Goal: Information Seeking & Learning: Learn about a topic

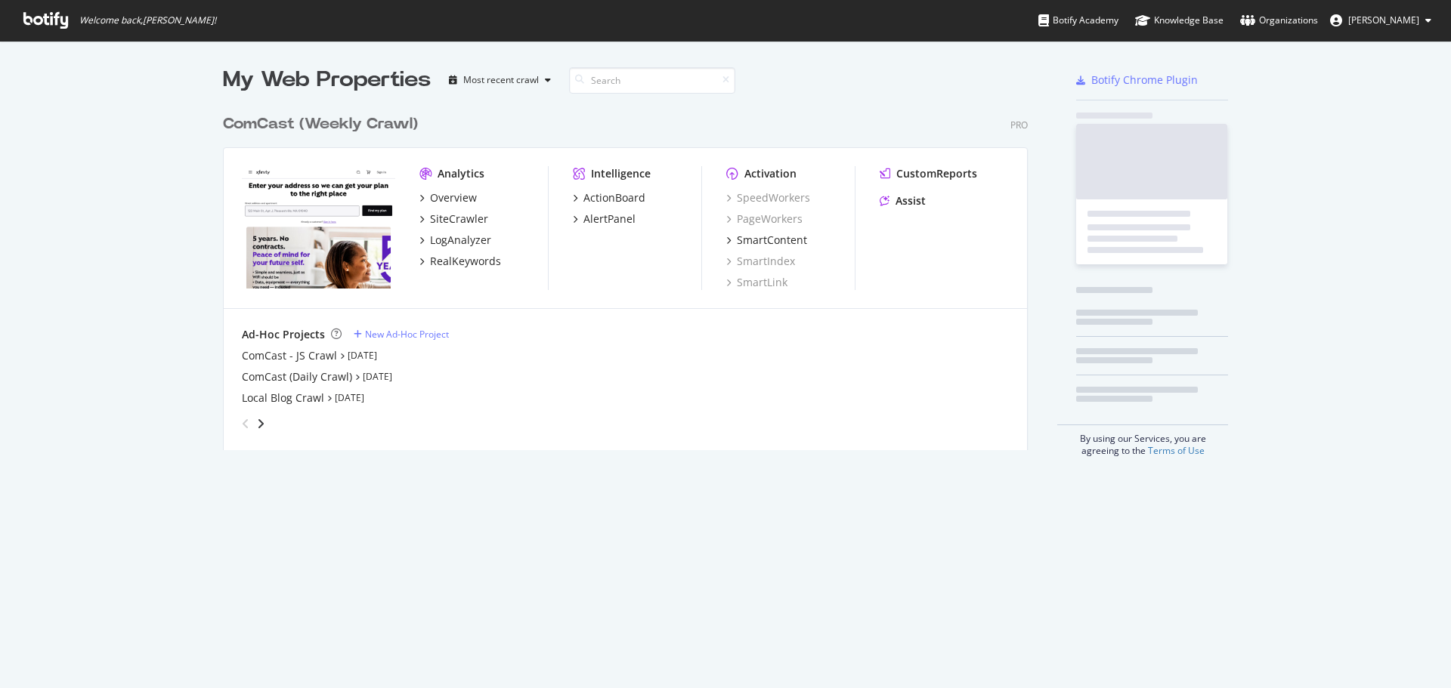
scroll to position [677, 1428]
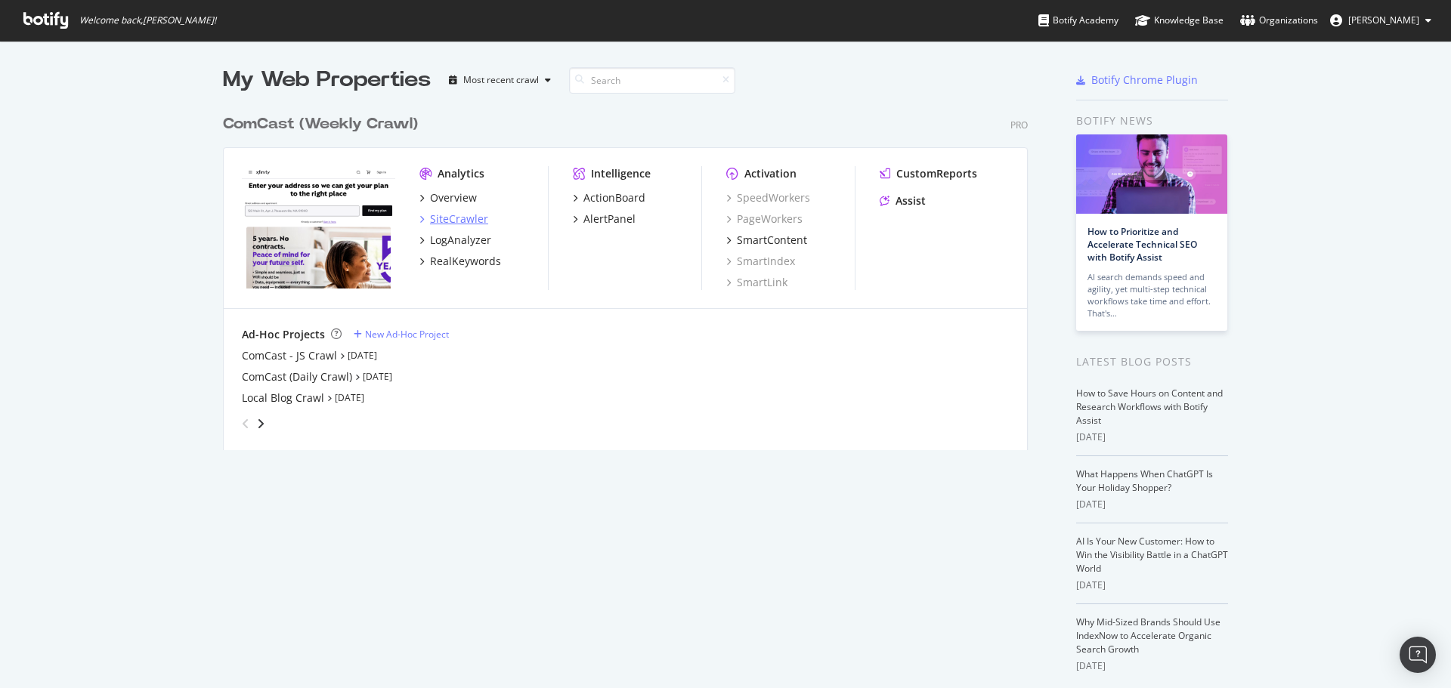
click at [449, 221] on div "SiteCrawler" at bounding box center [459, 219] width 58 height 15
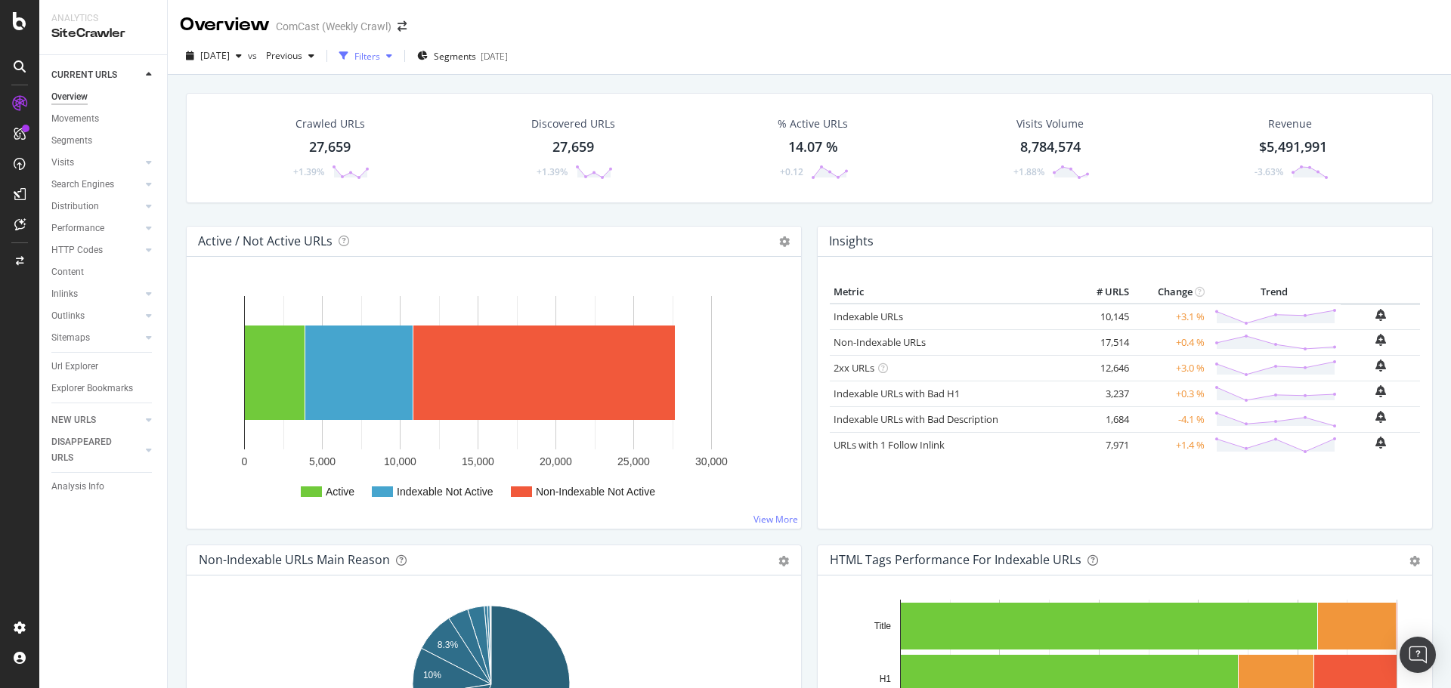
click at [380, 60] on div "Filters" at bounding box center [367, 56] width 26 height 13
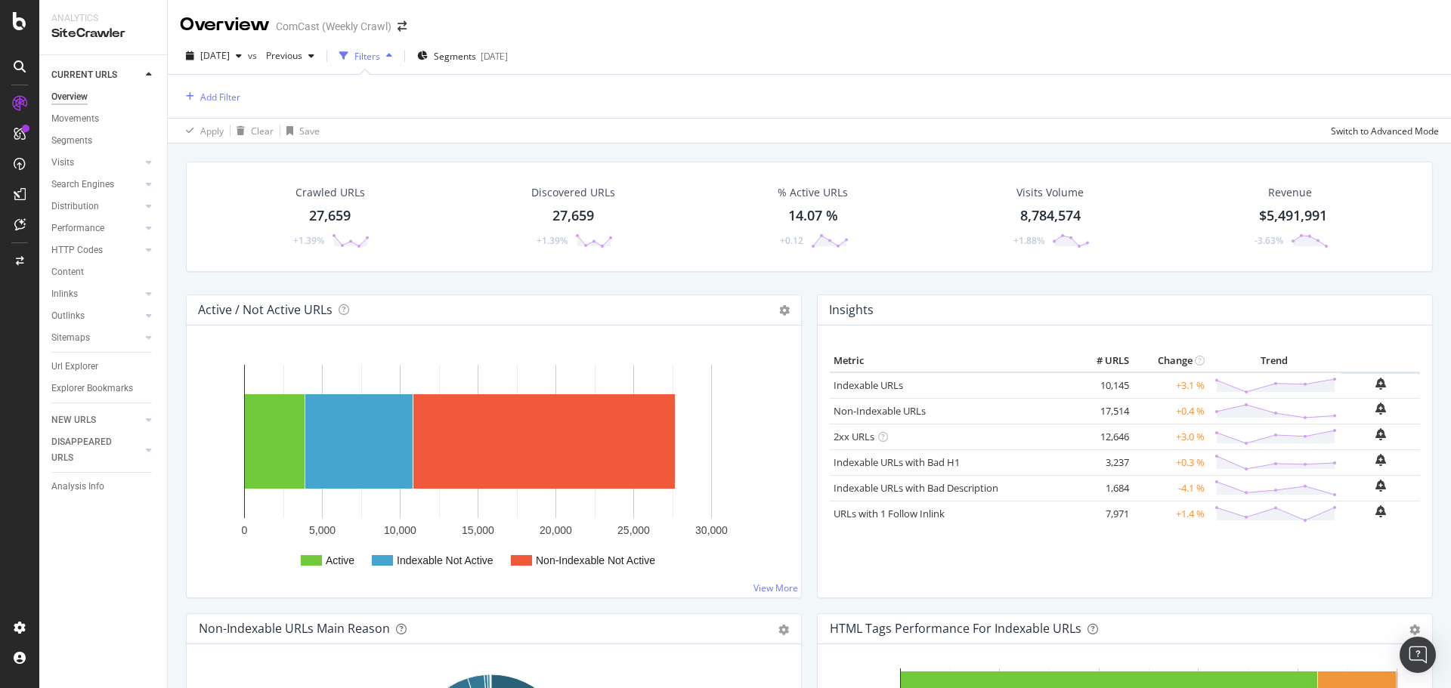
click at [243, 97] on div "Add Filter" at bounding box center [809, 96] width 1259 height 43
click at [234, 96] on div "Add Filter" at bounding box center [220, 97] width 40 height 13
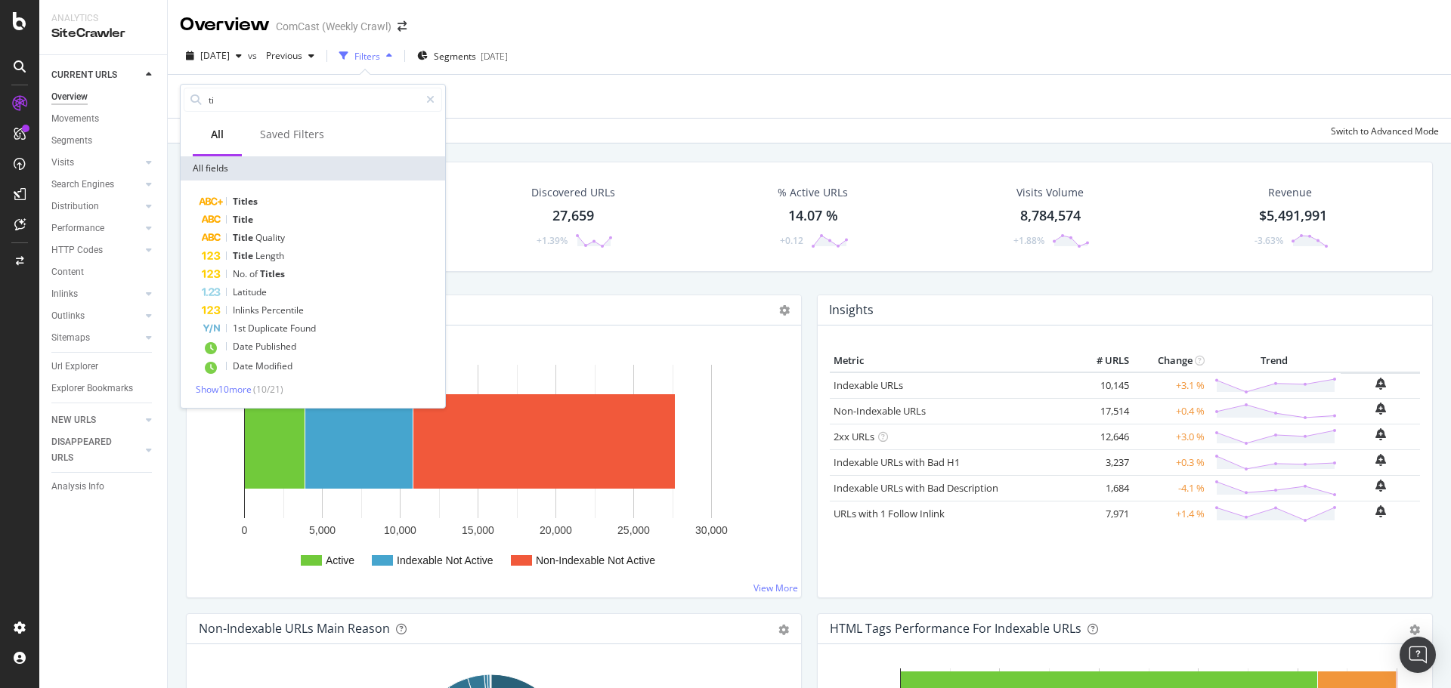
type input "t"
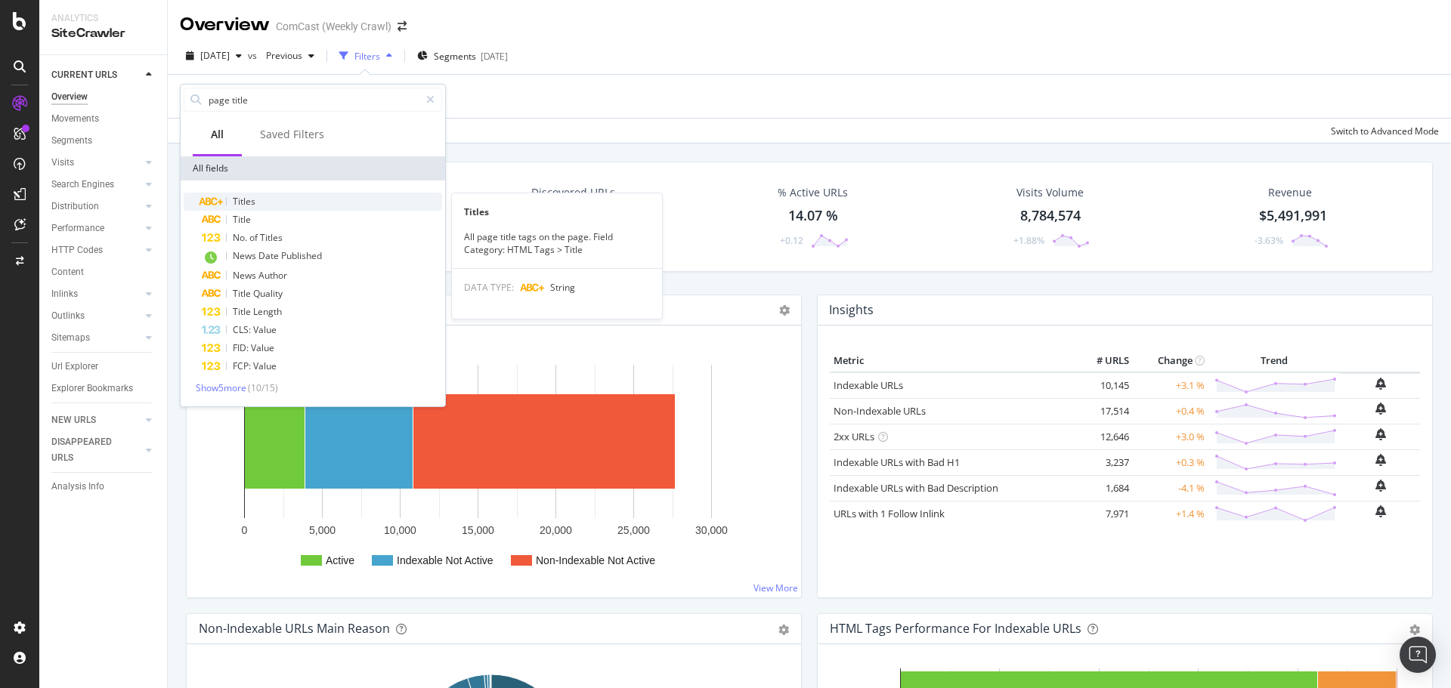
type input "page title"
click at [255, 198] on span "Titles" at bounding box center [244, 201] width 23 height 13
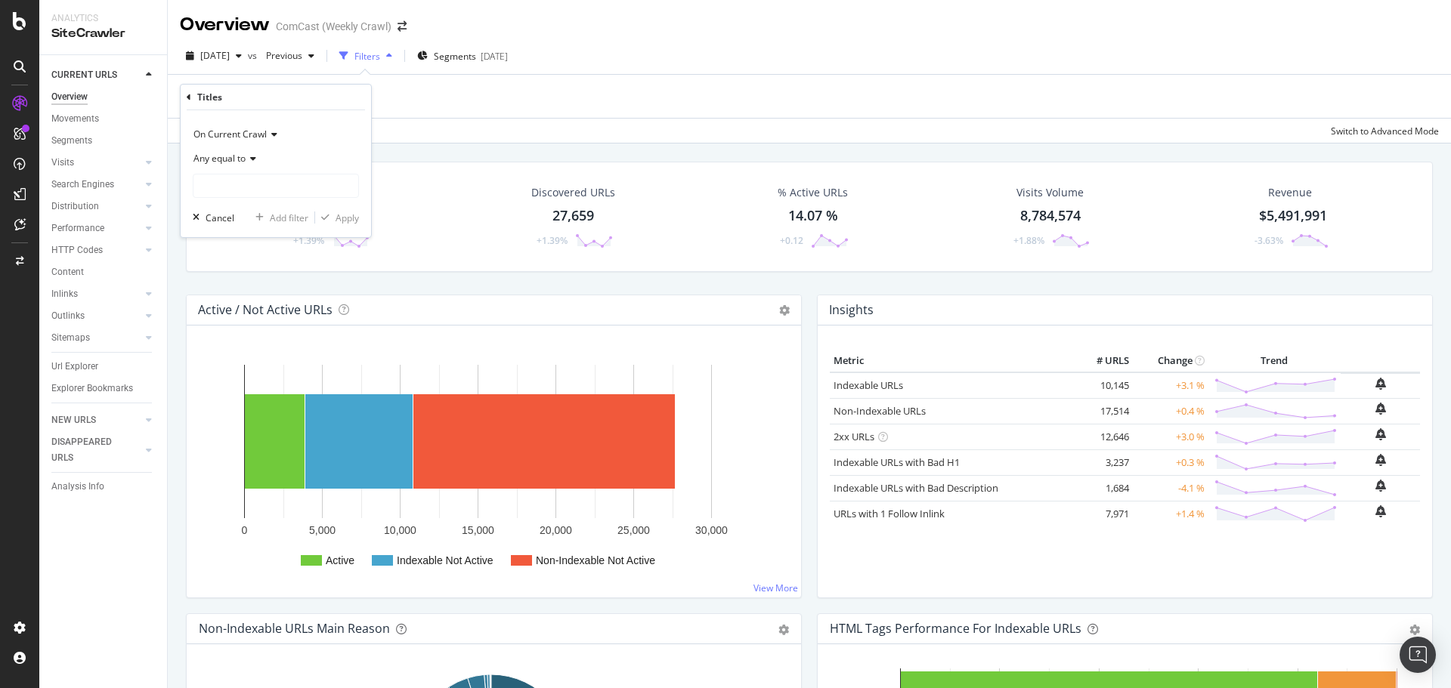
click at [254, 162] on icon at bounding box center [251, 158] width 11 height 9
click at [257, 308] on div "Any contains" at bounding box center [277, 308] width 162 height 20
click at [258, 186] on input "text" at bounding box center [275, 186] width 165 height 24
type input "5 year"
click at [336, 217] on div "Apply" at bounding box center [347, 218] width 23 height 13
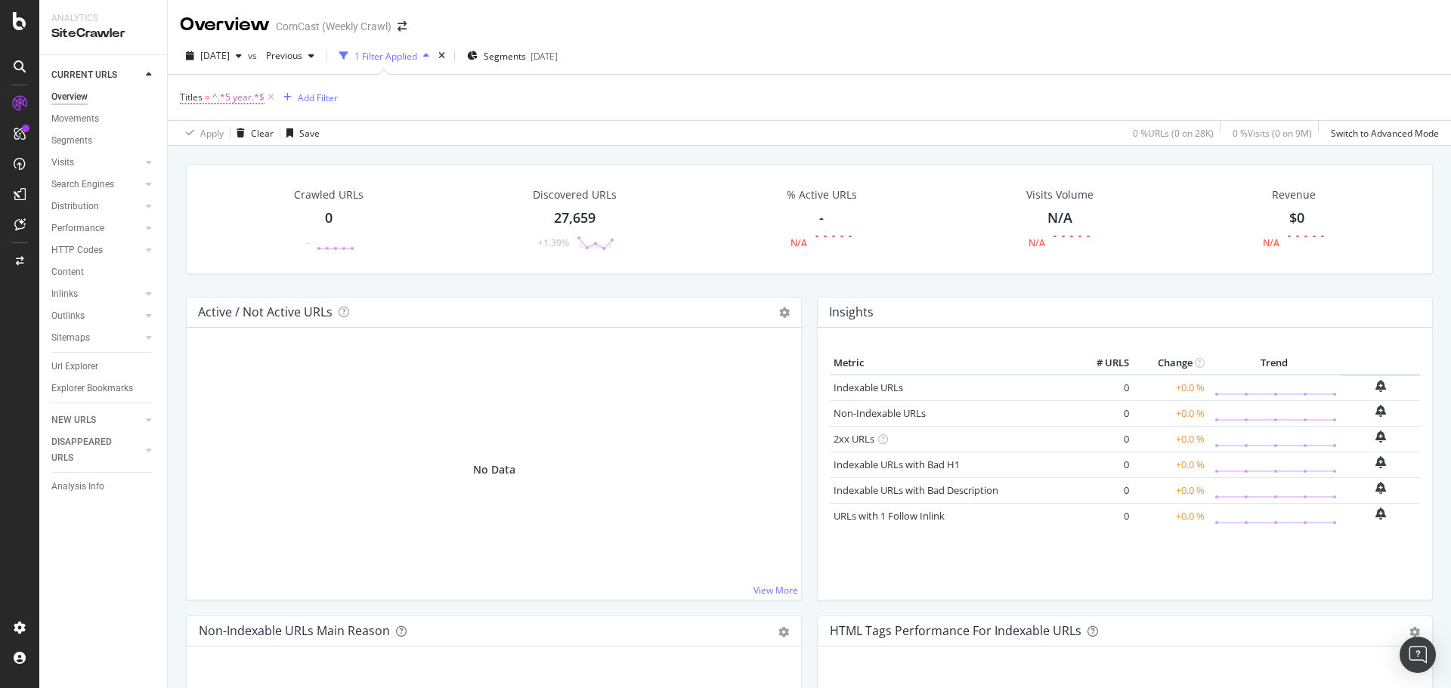
drag, startPoint x: 1438, startPoint y: 215, endPoint x: 1438, endPoint y: 249, distance: 34.8
click at [1438, 249] on div "Crawled URLs 0 - Discovered URLs 27,659 +1.39% % Active URLs - N/A Visits Volum…" at bounding box center [809, 490] width 1283 height 688
drag, startPoint x: 1432, startPoint y: 243, endPoint x: 1434, endPoint y: 290, distance: 47.6
click at [1434, 290] on div "Crawled URLs 0 - Discovered URLs 27,659 +1.39% % Active URLs - N/A Visits Volum…" at bounding box center [809, 490] width 1283 height 688
drag, startPoint x: 1437, startPoint y: 201, endPoint x: 1449, endPoint y: 231, distance: 32.6
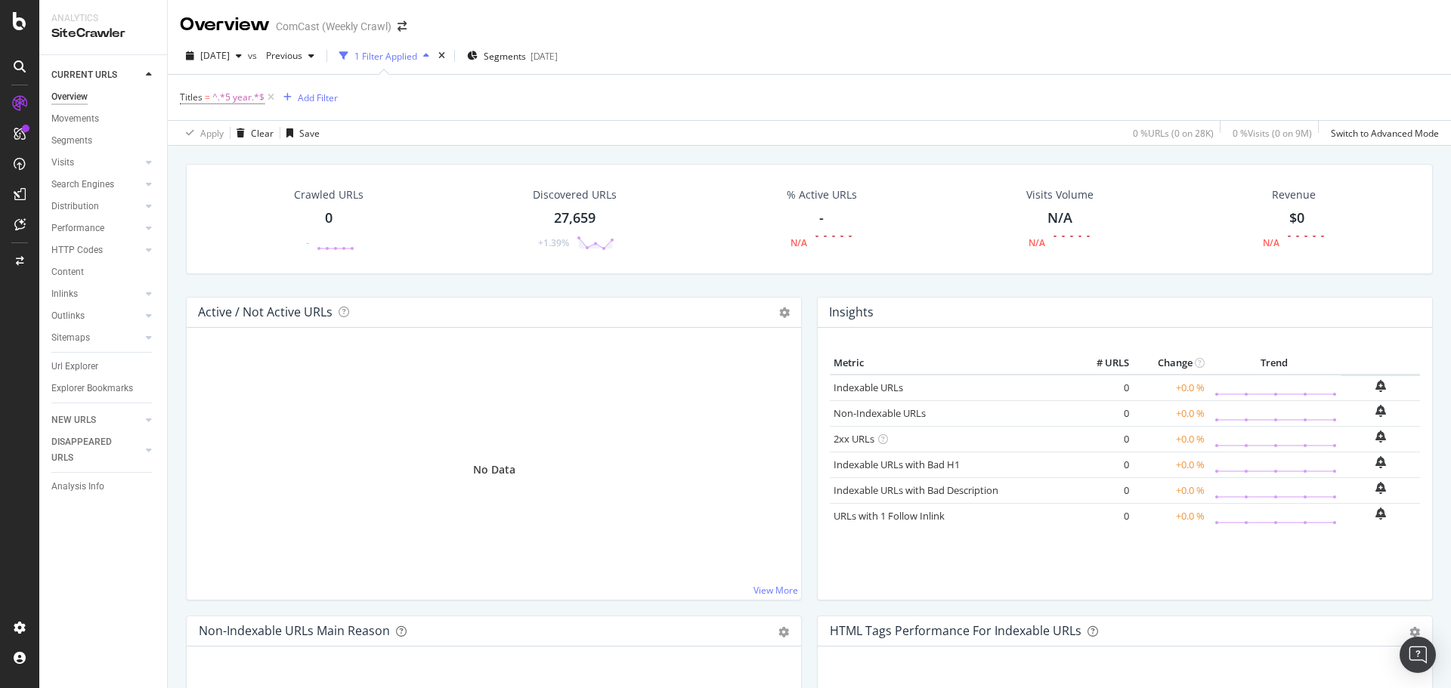
click at [1450, 273] on div "Overview ComCast (Weekly Crawl) [DATE] vs Previous 1 Filter Applied Segments [D…" at bounding box center [809, 344] width 1283 height 688
click at [237, 97] on span "^.*5 year.*$" at bounding box center [238, 97] width 52 height 21
click at [268, 182] on input "5 year" at bounding box center [264, 184] width 143 height 24
click at [273, 184] on input "5 year" at bounding box center [264, 184] width 143 height 24
click at [252, 186] on input "5 year" at bounding box center [264, 184] width 143 height 24
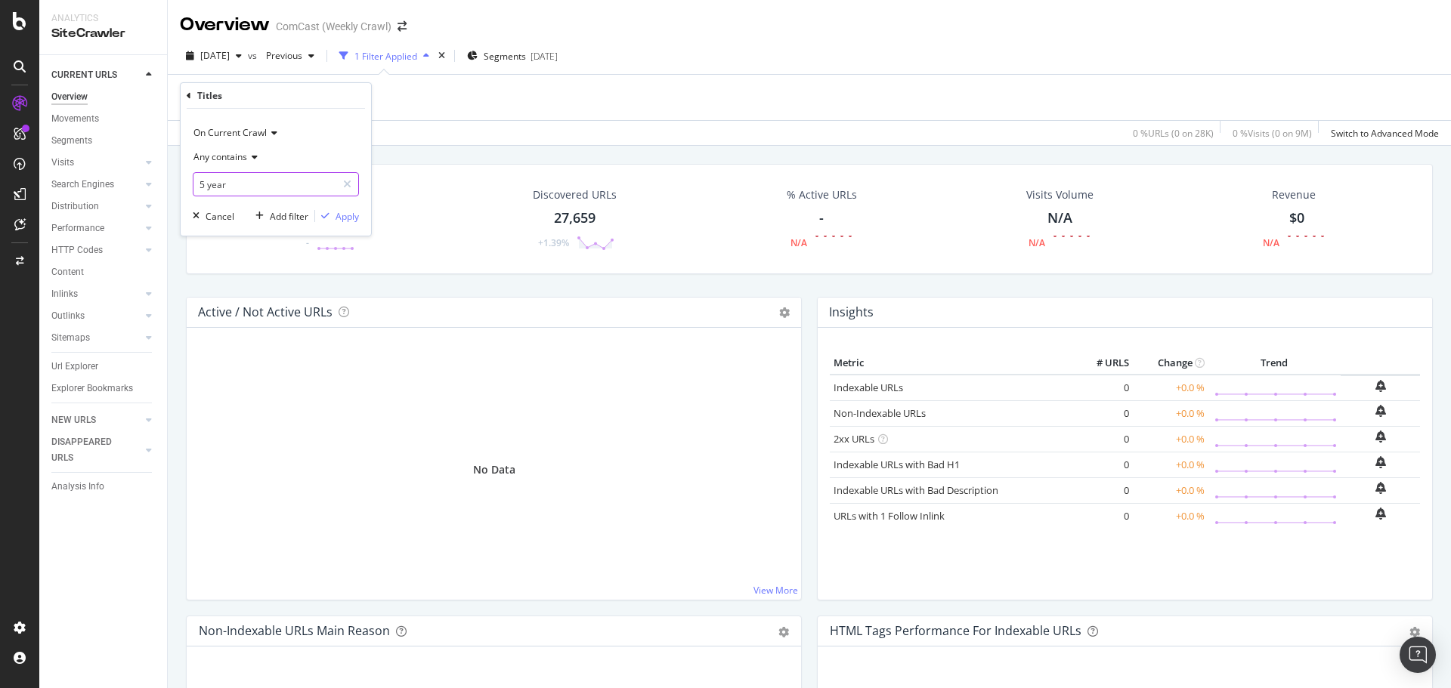
drag, startPoint x: 206, startPoint y: 184, endPoint x: 177, endPoint y: 183, distance: 29.5
click at [177, 183] on body "Analytics SiteCrawler CURRENT URLS Overview Movements Segments Visits Analysis …" at bounding box center [725, 344] width 1451 height 688
type input "year"
click at [342, 221] on div "Apply" at bounding box center [347, 216] width 23 height 13
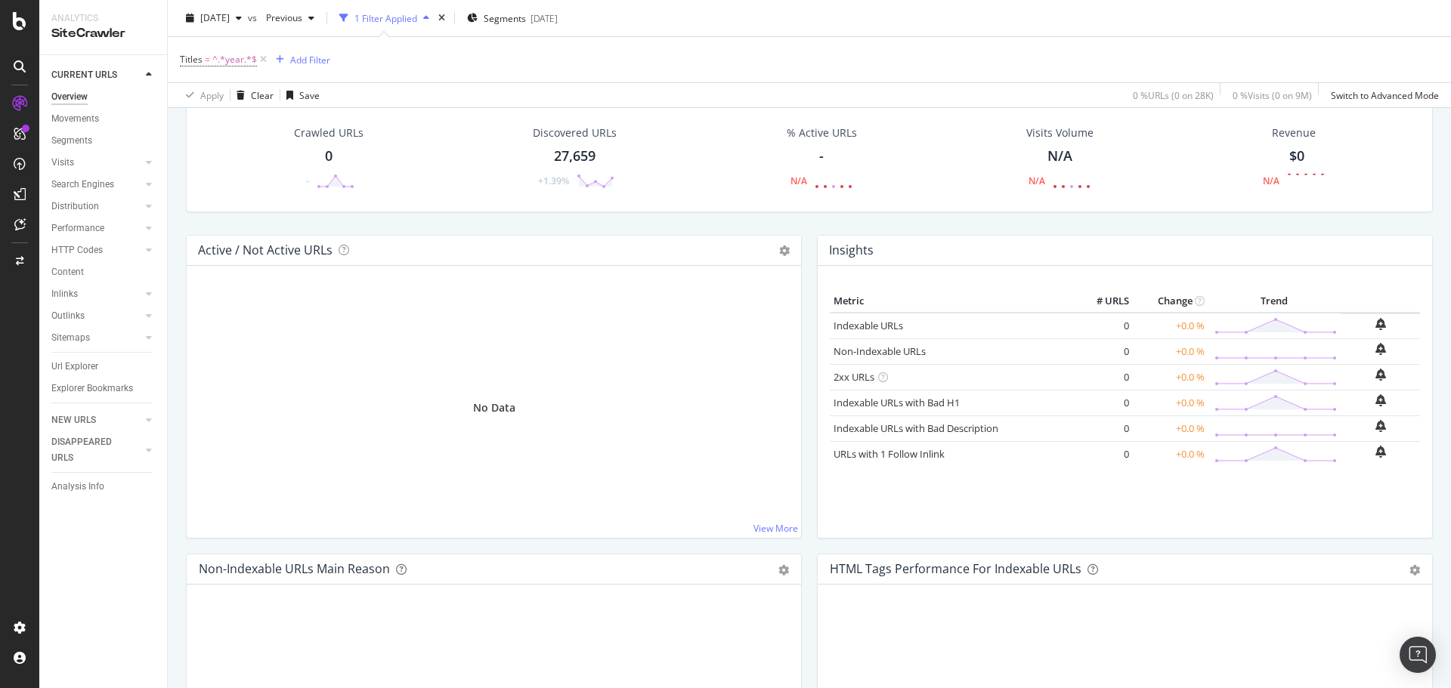
scroll to position [2, 0]
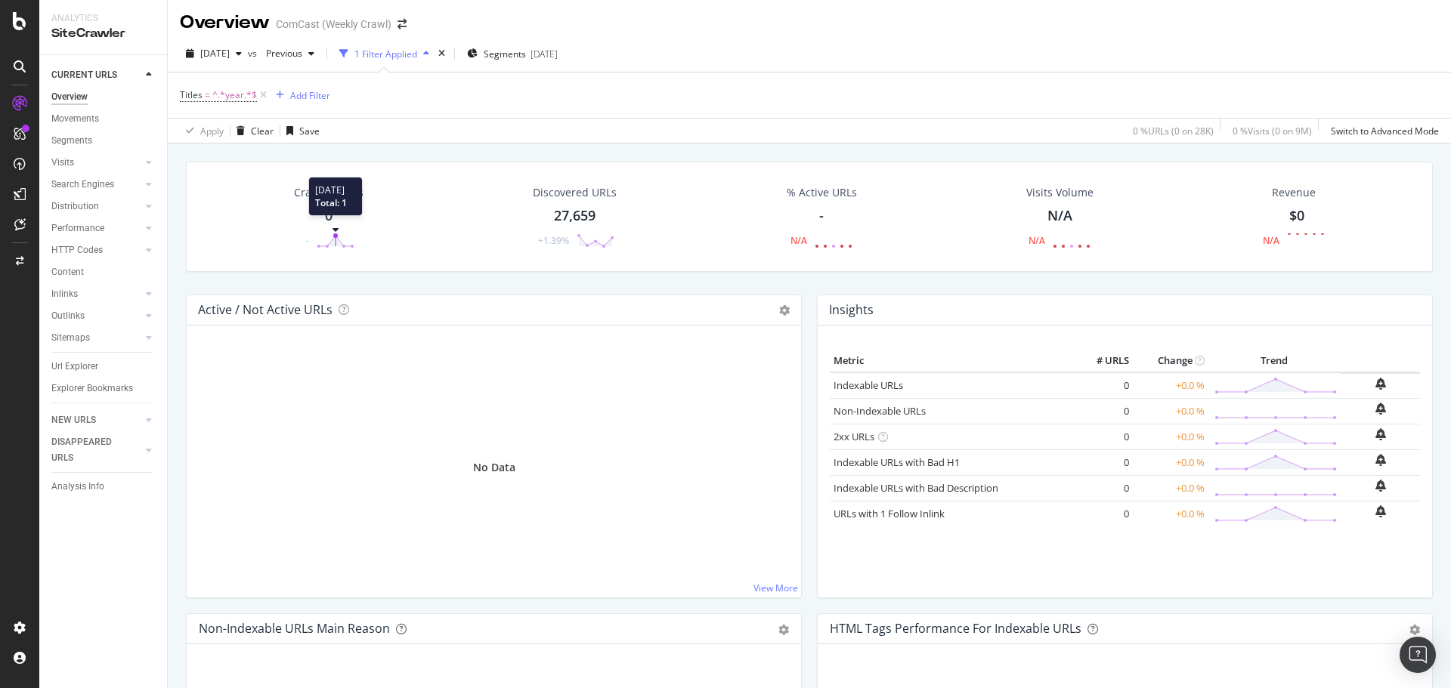
click at [336, 236] on circle at bounding box center [335, 236] width 5 height 5
click at [320, 196] on div "Crawled URLs" at bounding box center [329, 192] width 70 height 15
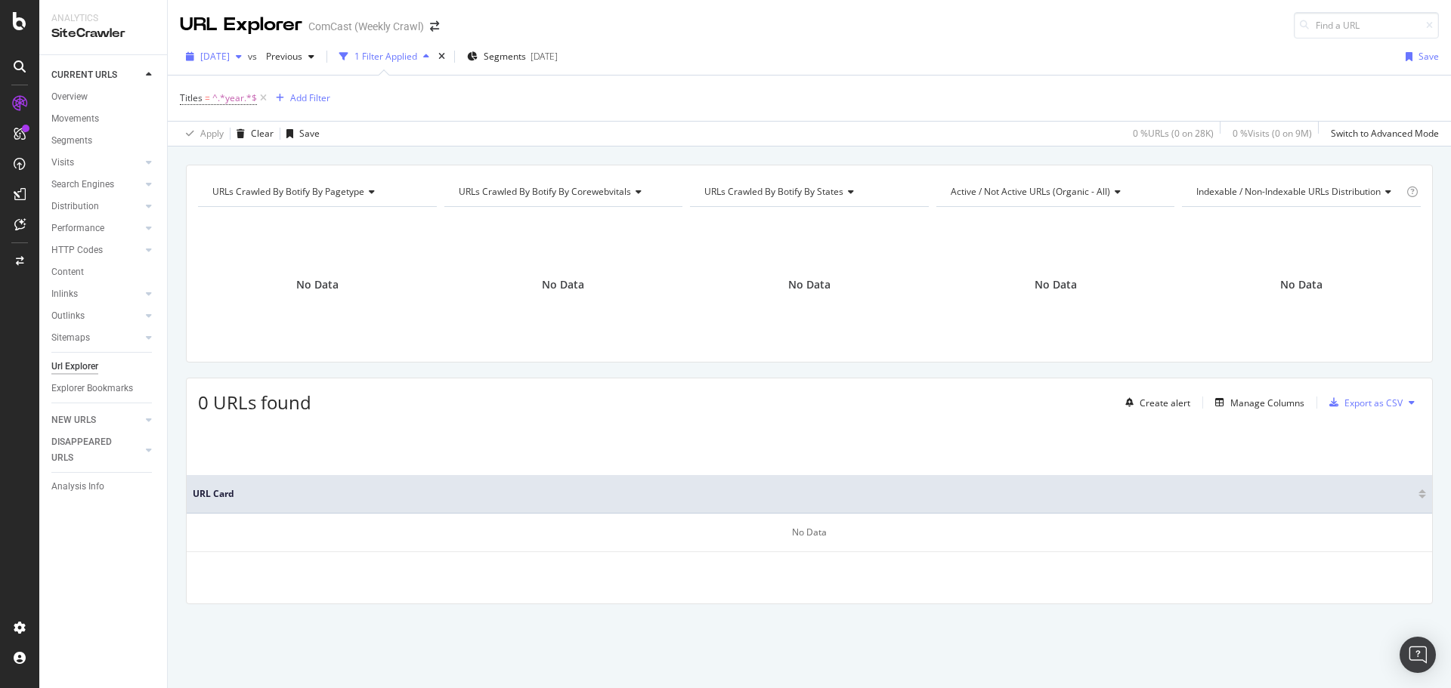
click at [230, 60] on span "[DATE]" at bounding box center [214, 56] width 29 height 13
click at [252, 136] on div "[DATE]" at bounding box center [241, 139] width 79 height 14
